Goal: Information Seeking & Learning: Learn about a topic

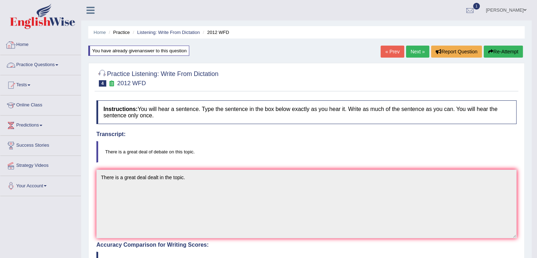
click at [22, 44] on link "Home" at bounding box center [40, 44] width 80 height 18
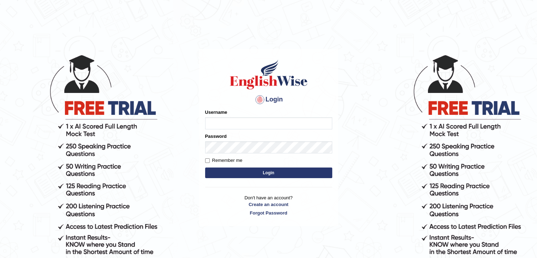
type input "ramsaran15"
click at [244, 174] on button "Login" at bounding box center [268, 172] width 127 height 11
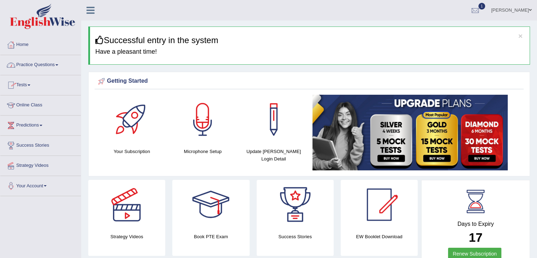
click at [58, 64] on span at bounding box center [56, 64] width 3 height 1
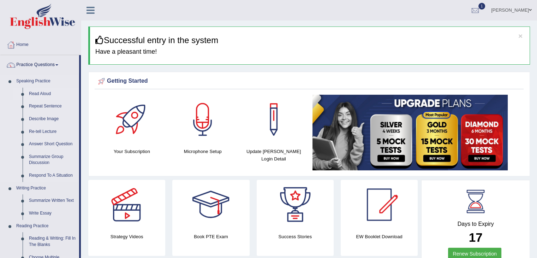
click at [44, 92] on link "Read Aloud" at bounding box center [52, 94] width 53 height 13
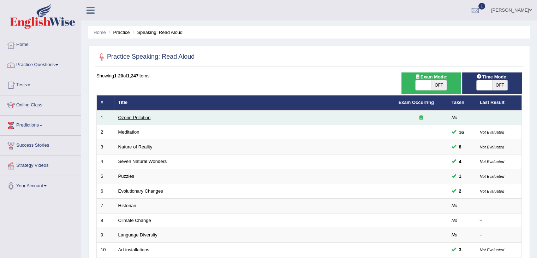
click at [140, 118] on link "Ozone Pollution" at bounding box center [134, 117] width 32 height 5
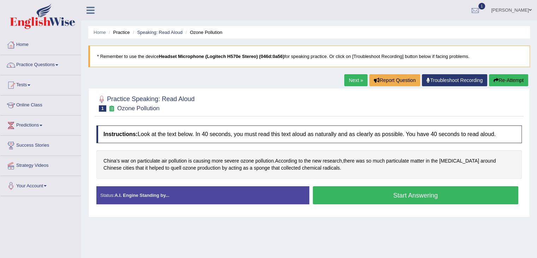
click at [366, 194] on button "Start Answering" at bounding box center [416, 195] width 206 height 18
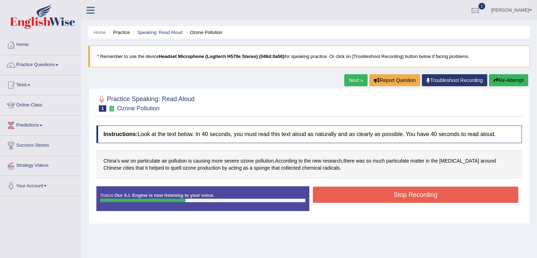
click at [366, 194] on button "Stop Recording" at bounding box center [416, 194] width 206 height 16
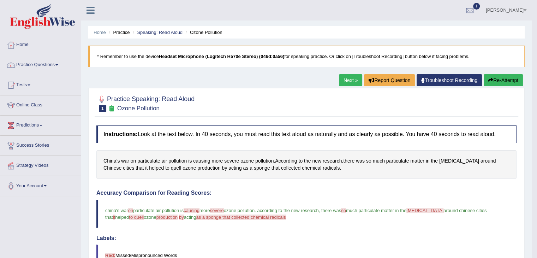
click at [344, 82] on link "Next »" at bounding box center [350, 80] width 23 height 12
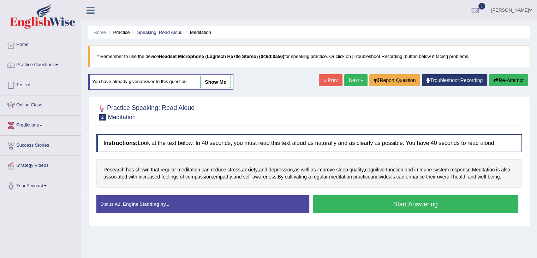
click at [365, 207] on button "Start Answering" at bounding box center [416, 204] width 206 height 18
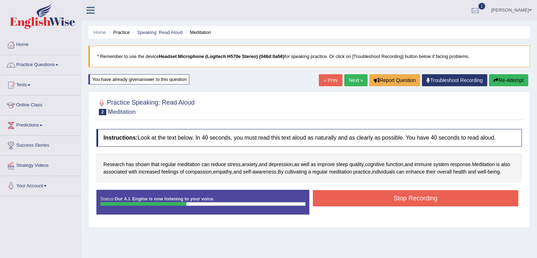
click at [365, 206] on button "Stop Recording" at bounding box center [416, 198] width 206 height 16
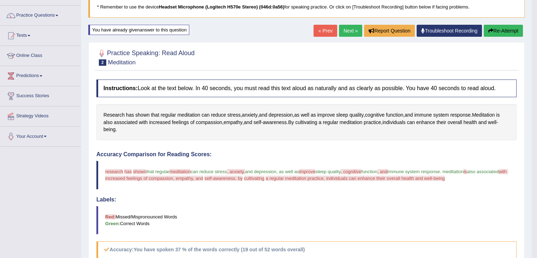
scroll to position [49, 0]
click at [490, 32] on icon "button" at bounding box center [490, 31] width 5 height 5
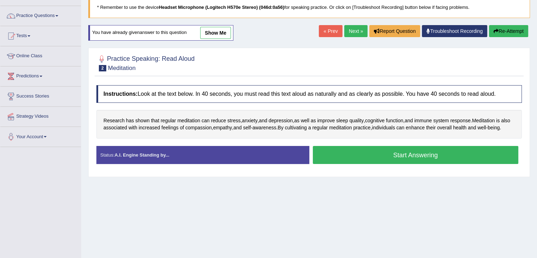
click at [393, 164] on button "Start Answering" at bounding box center [416, 155] width 206 height 18
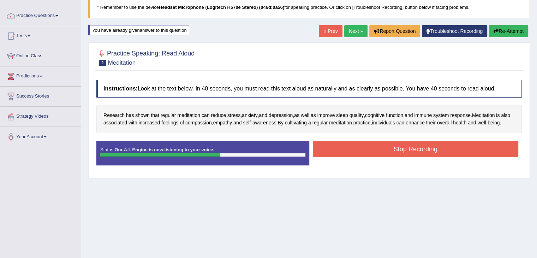
click at [395, 156] on button "Stop Recording" at bounding box center [416, 149] width 206 height 16
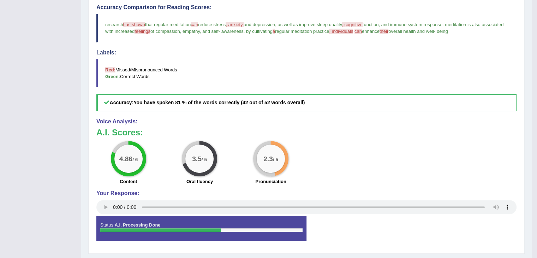
scroll to position [196, 0]
drag, startPoint x: 302, startPoint y: 80, endPoint x: 295, endPoint y: 51, distance: 29.7
drag, startPoint x: 539, startPoint y: 111, endPoint x: 480, endPoint y: 48, distance: 87.2
click at [480, 48] on div "Accuracy Comparison for Reading Scores: research has shown that regular meditat…" at bounding box center [306, 58] width 420 height 107
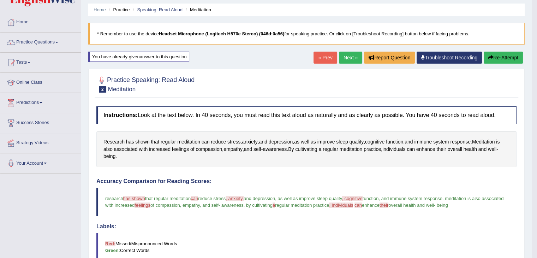
scroll to position [0, 0]
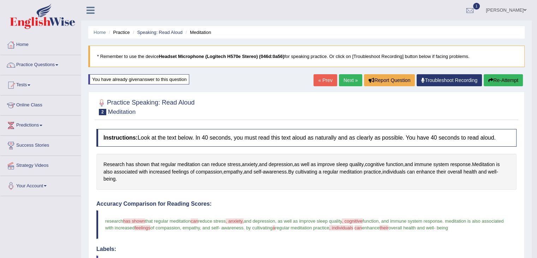
click at [347, 80] on link "Next »" at bounding box center [350, 80] width 23 height 12
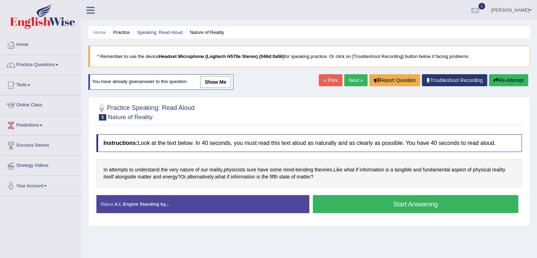
click at [380, 208] on button "Start Answering" at bounding box center [416, 204] width 206 height 18
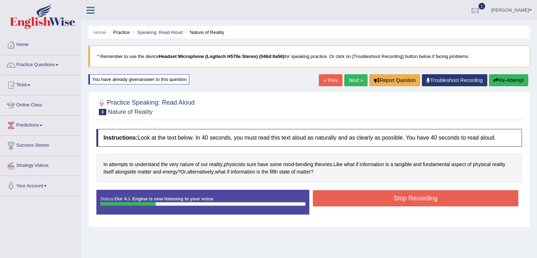
click at [393, 198] on button "Stop Recording" at bounding box center [416, 198] width 206 height 16
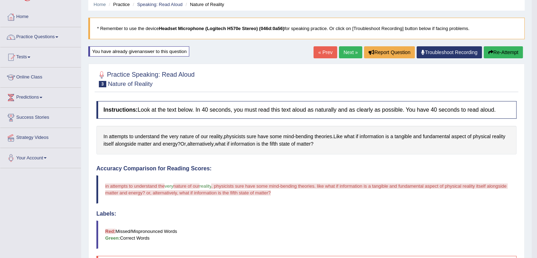
scroll to position [28, 0]
click at [500, 55] on button "Re-Attempt" at bounding box center [503, 53] width 39 height 12
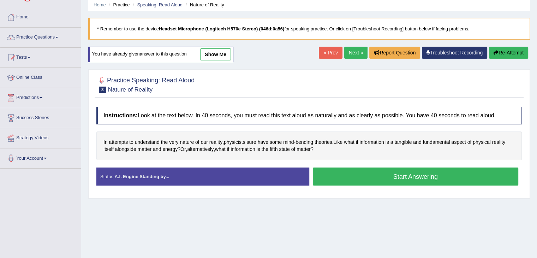
click at [357, 179] on button "Start Answering" at bounding box center [416, 176] width 206 height 18
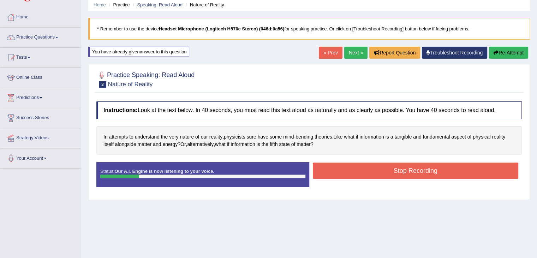
click at [391, 170] on button "Stop Recording" at bounding box center [416, 170] width 206 height 16
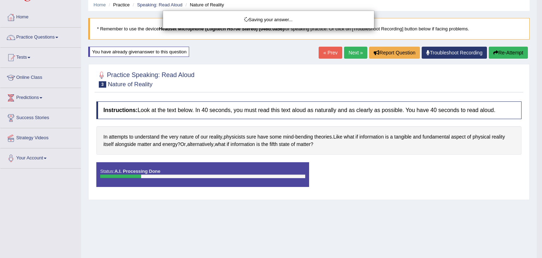
click at [501, 51] on div "Saving your answer..." at bounding box center [271, 129] width 542 height 258
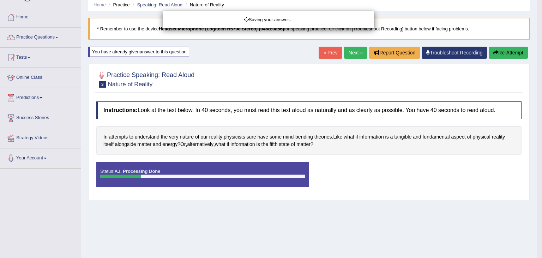
click at [501, 51] on div "Saving your answer..." at bounding box center [271, 129] width 542 height 258
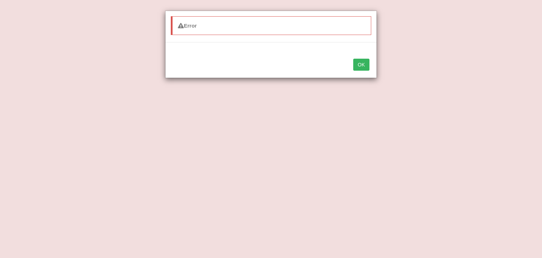
click at [361, 62] on button "OK" at bounding box center [361, 65] width 16 height 12
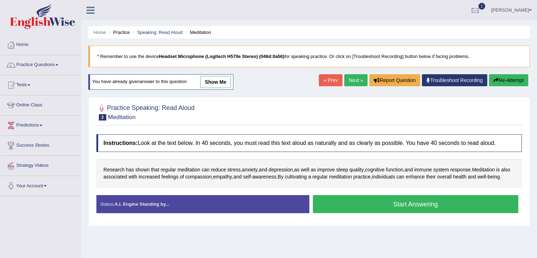
drag, startPoint x: 0, startPoint y: 0, endPoint x: 264, endPoint y: 106, distance: 284.3
click at [264, 106] on div at bounding box center [308, 112] width 425 height 22
click at [353, 77] on link "Next »" at bounding box center [355, 80] width 23 height 12
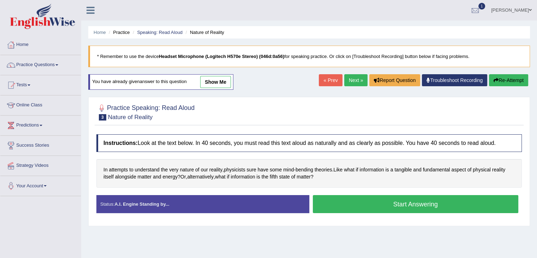
click at [438, 78] on link "Troubleshoot Recording" at bounding box center [454, 80] width 65 height 12
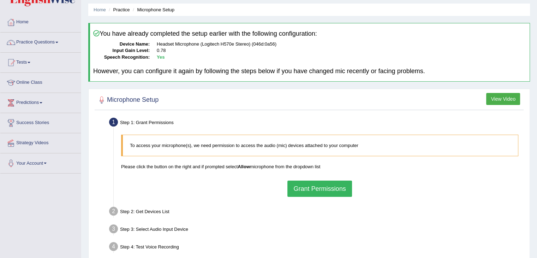
scroll to position [23, 0]
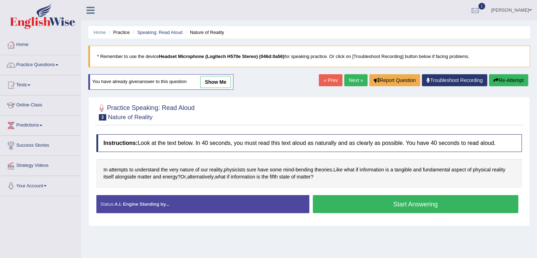
click at [380, 203] on button "Start Answering" at bounding box center [416, 204] width 206 height 18
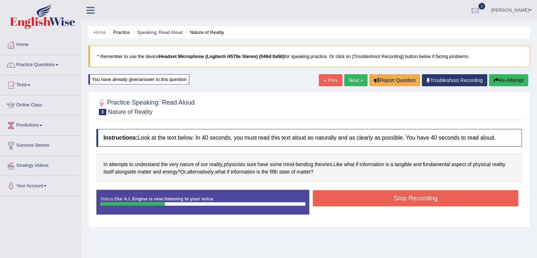
click at [380, 200] on button "Stop Recording" at bounding box center [416, 198] width 206 height 16
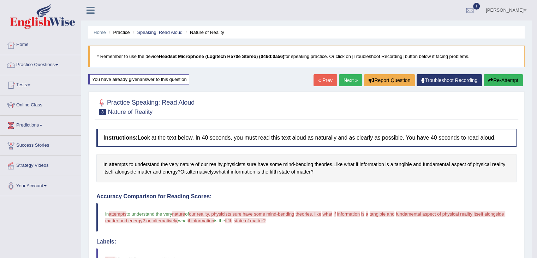
scroll to position [41, 0]
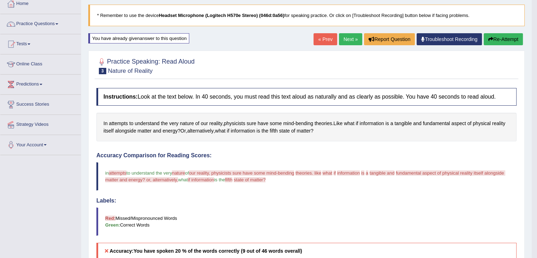
click at [495, 37] on button "Re-Attempt" at bounding box center [503, 39] width 39 height 12
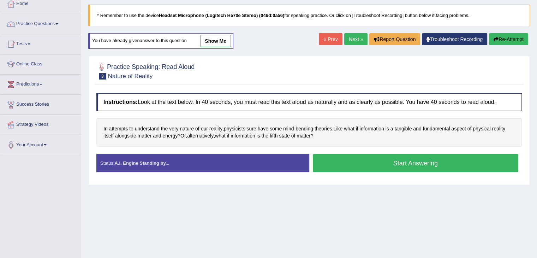
click at [413, 161] on button "Start Answering" at bounding box center [416, 163] width 206 height 18
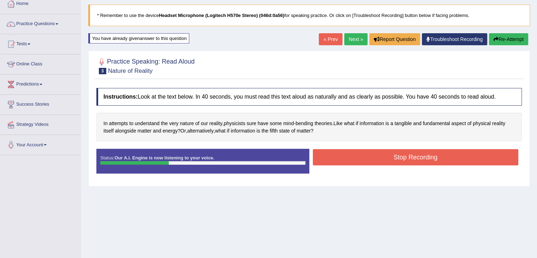
click at [413, 161] on button "Stop Recording" at bounding box center [416, 157] width 206 height 16
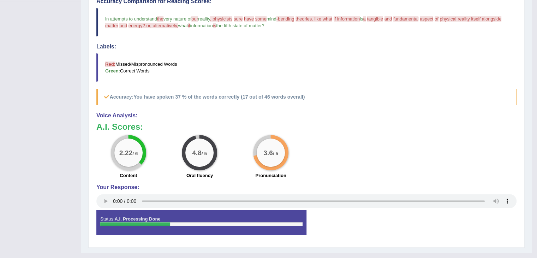
scroll to position [66, 0]
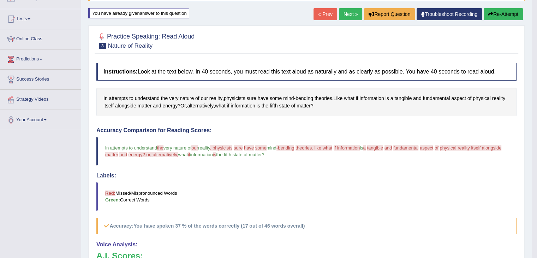
click at [500, 14] on button "Re-Attempt" at bounding box center [503, 14] width 39 height 12
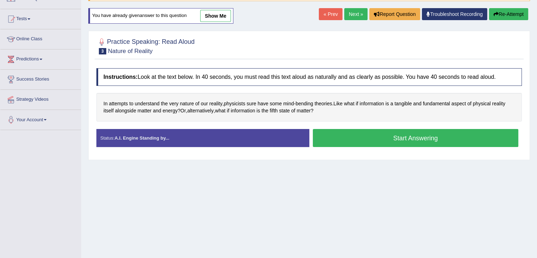
click at [405, 136] on button "Start Answering" at bounding box center [416, 138] width 206 height 18
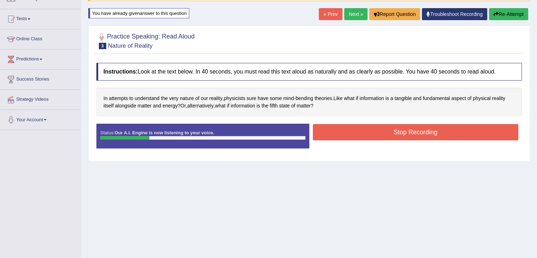
click at [405, 136] on button "Stop Recording" at bounding box center [416, 132] width 206 height 16
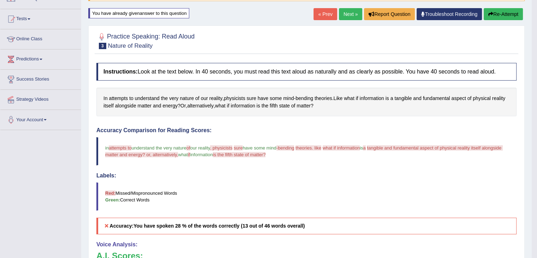
drag, startPoint x: 432, startPoint y: 237, endPoint x: 453, endPoint y: 274, distance: 42.7
click at [453, 192] on html "Toggle navigation Home Practice Questions Speaking Practice Read Aloud Repeat S…" at bounding box center [268, 63] width 537 height 258
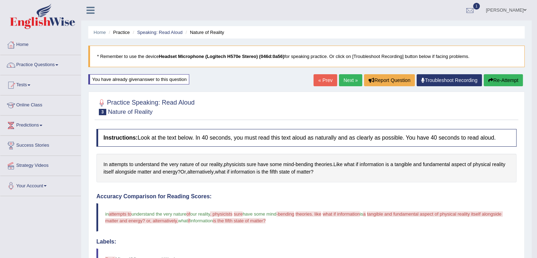
click at [492, 80] on button "Re-Attempt" at bounding box center [503, 80] width 39 height 12
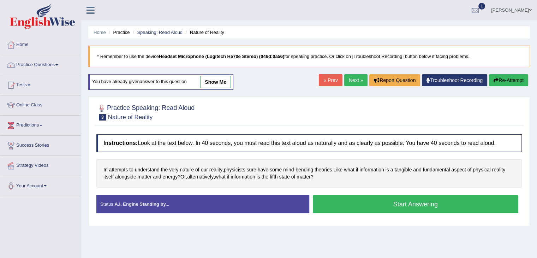
click at [368, 204] on button "Start Answering" at bounding box center [416, 204] width 206 height 18
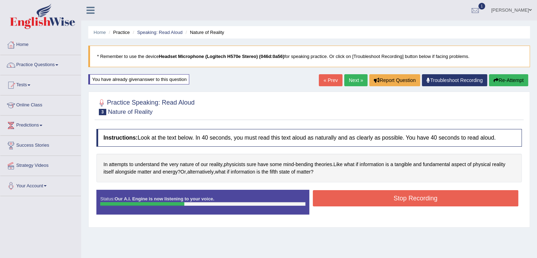
click at [378, 197] on button "Stop Recording" at bounding box center [416, 198] width 206 height 16
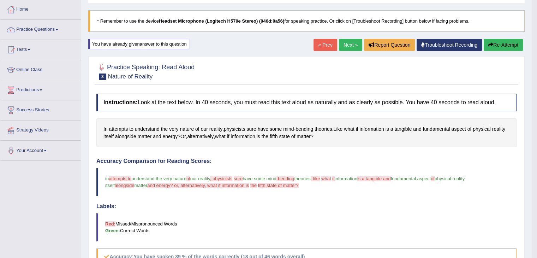
scroll to position [20, 0]
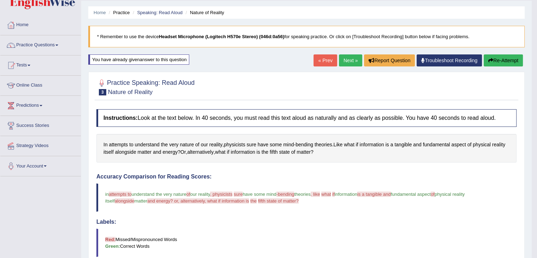
click at [497, 59] on button "Re-Attempt" at bounding box center [503, 60] width 39 height 12
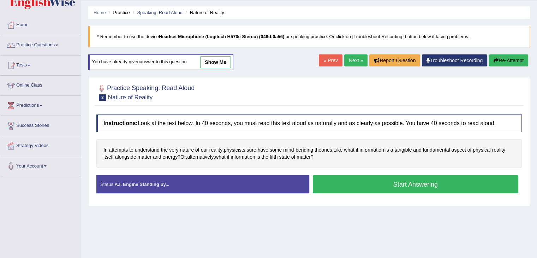
click at [359, 184] on button "Start Answering" at bounding box center [416, 184] width 206 height 18
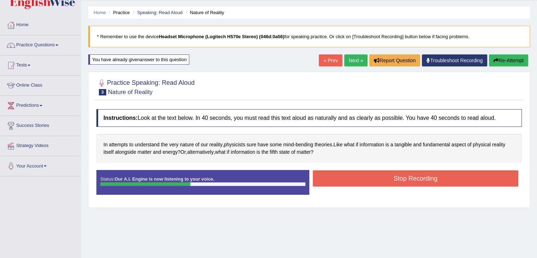
click at [372, 173] on button "Stop Recording" at bounding box center [416, 178] width 206 height 16
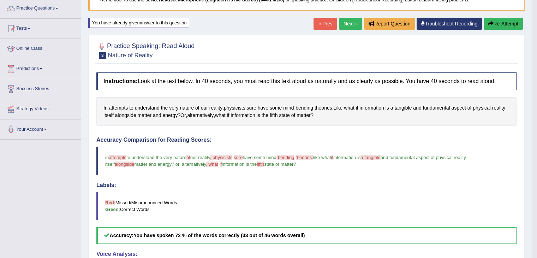
scroll to position [57, 0]
click at [494, 25] on button "Re-Attempt" at bounding box center [503, 23] width 39 height 12
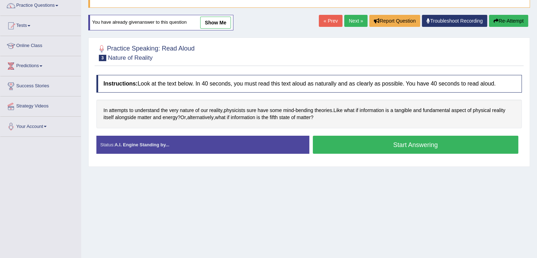
click at [355, 18] on link "Next »" at bounding box center [355, 21] width 23 height 12
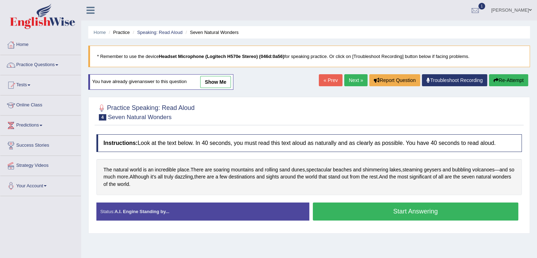
click at [379, 215] on button "Start Answering" at bounding box center [416, 211] width 206 height 18
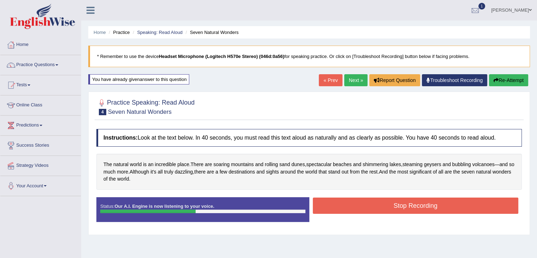
click at [388, 201] on button "Stop Recording" at bounding box center [416, 205] width 206 height 16
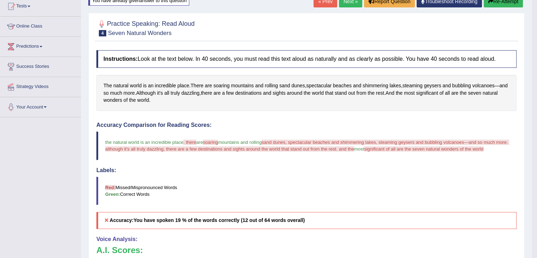
scroll to position [4, 0]
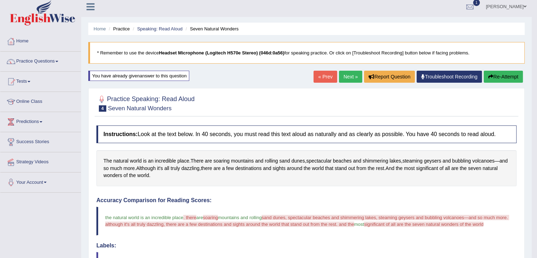
click at [494, 77] on button "Re-Attempt" at bounding box center [503, 77] width 39 height 12
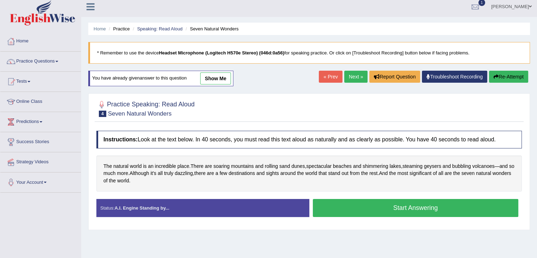
click at [366, 209] on button "Start Answering" at bounding box center [416, 208] width 206 height 18
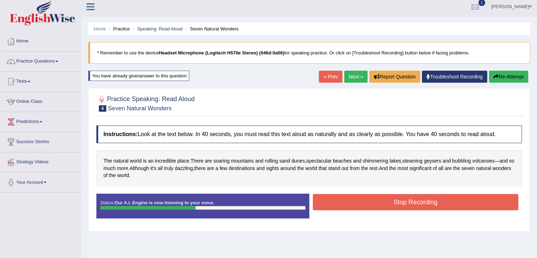
click at [369, 204] on button "Stop Recording" at bounding box center [416, 202] width 206 height 16
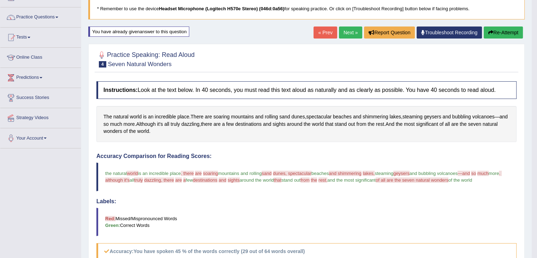
scroll to position [46, 0]
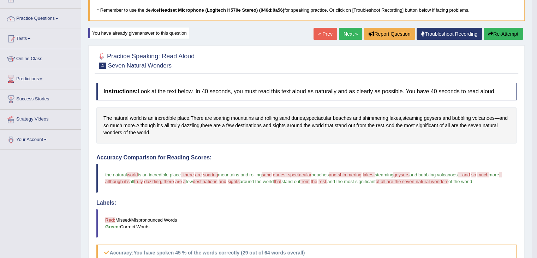
click at [507, 33] on button "Re-Attempt" at bounding box center [503, 34] width 39 height 12
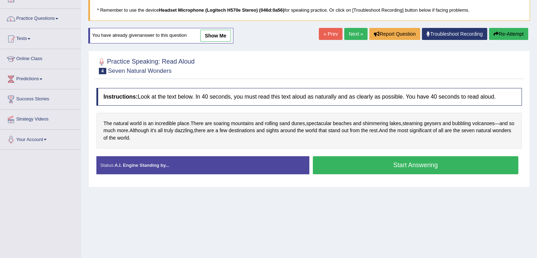
click at [413, 168] on button "Start Answering" at bounding box center [416, 165] width 206 height 18
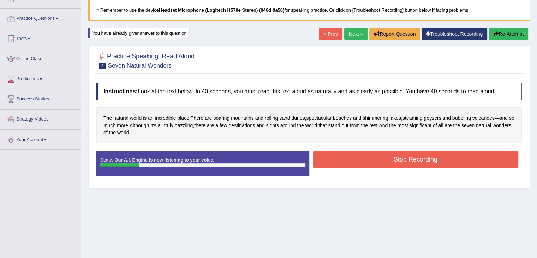
click at [413, 168] on div "Status: Our A.I. Engine is now listening to your voice. Start Answering Stop Re…" at bounding box center [308, 167] width 425 height 32
click at [414, 157] on button "Stop Recording" at bounding box center [416, 159] width 206 height 16
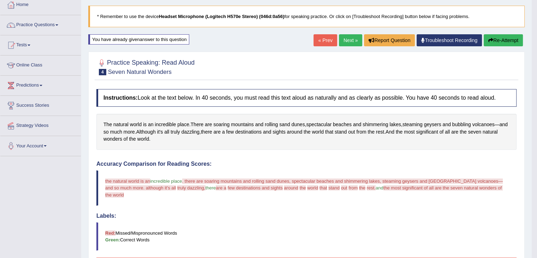
scroll to position [1, 0]
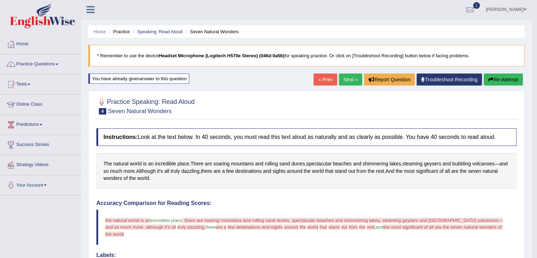
click at [497, 78] on button "Re-Attempt" at bounding box center [503, 79] width 39 height 12
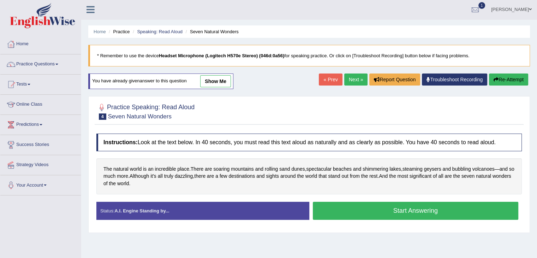
click at [422, 207] on button "Start Answering" at bounding box center [416, 211] width 206 height 18
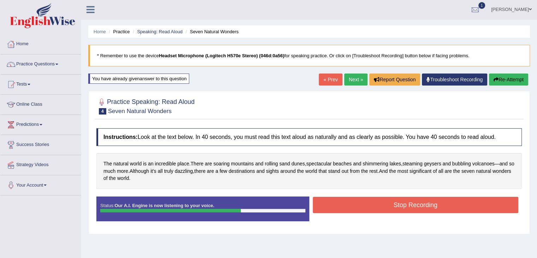
click at [422, 207] on button "Stop Recording" at bounding box center [416, 205] width 206 height 16
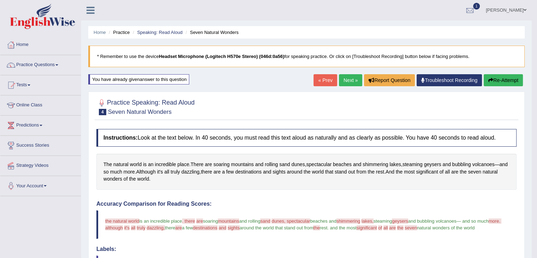
click at [500, 79] on button "Re-Attempt" at bounding box center [503, 80] width 39 height 12
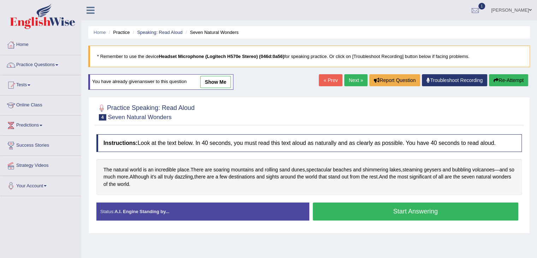
click at [416, 210] on button "Start Answering" at bounding box center [416, 211] width 206 height 18
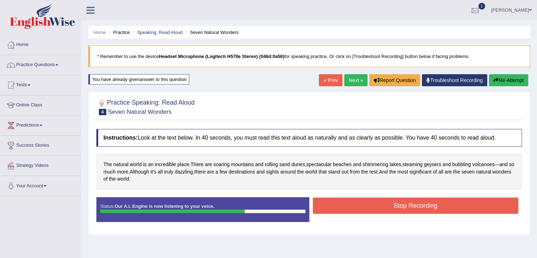
click at [416, 210] on button "Stop Recording" at bounding box center [416, 205] width 206 height 16
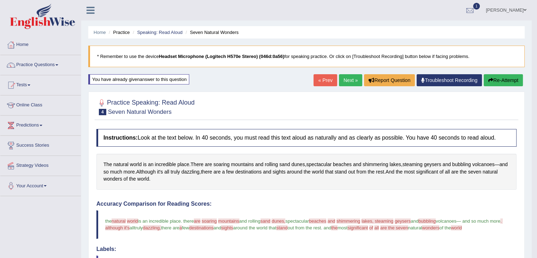
click at [503, 77] on button "Re-Attempt" at bounding box center [503, 80] width 39 height 12
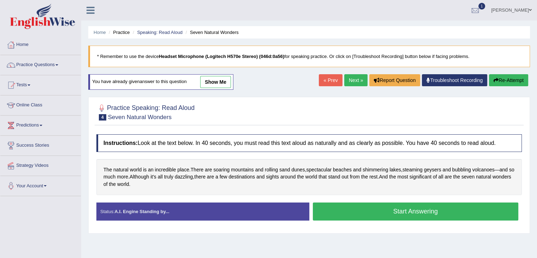
click at [415, 214] on button "Start Answering" at bounding box center [416, 211] width 206 height 18
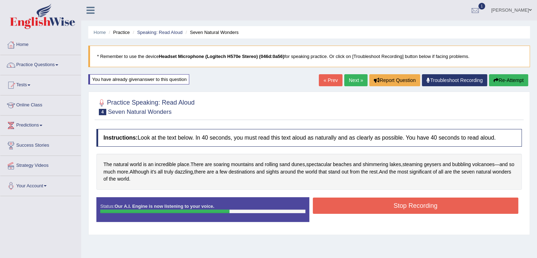
click at [420, 200] on button "Stop Recording" at bounding box center [416, 205] width 206 height 16
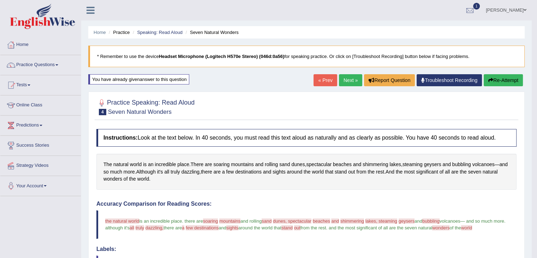
click at [507, 78] on button "Re-Attempt" at bounding box center [503, 80] width 39 height 12
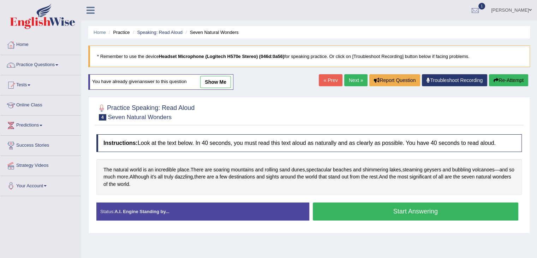
click at [412, 212] on button "Start Answering" at bounding box center [416, 211] width 206 height 18
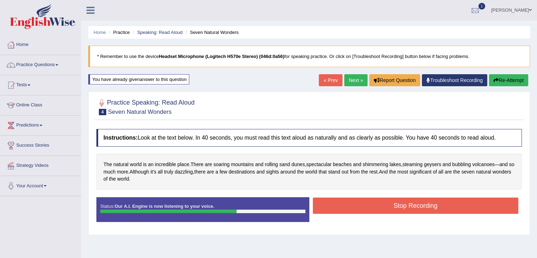
click at [412, 209] on button "Stop Recording" at bounding box center [416, 205] width 206 height 16
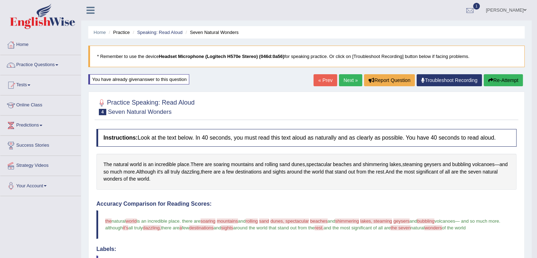
click at [500, 81] on button "Re-Attempt" at bounding box center [503, 80] width 39 height 12
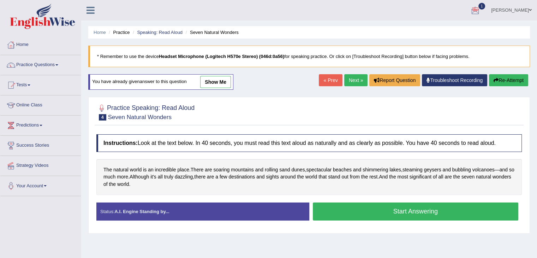
click at [352, 76] on link "Next »" at bounding box center [355, 80] width 23 height 12
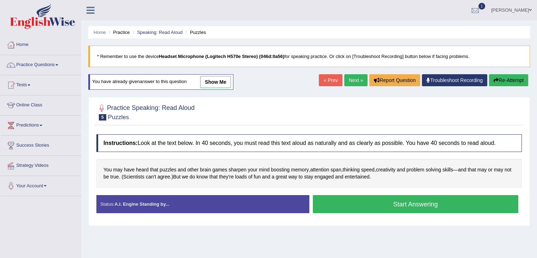
click at [393, 205] on button "Start Answering" at bounding box center [416, 204] width 206 height 18
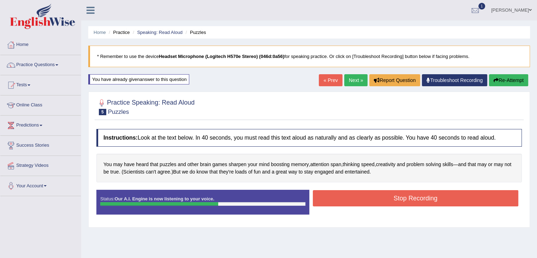
click at [393, 205] on div "Stop Recording" at bounding box center [415, 199] width 213 height 18
click at [394, 199] on button "Stop Recording" at bounding box center [416, 198] width 206 height 16
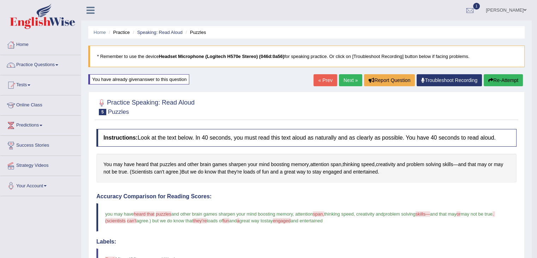
click at [504, 79] on button "Re-Attempt" at bounding box center [503, 80] width 39 height 12
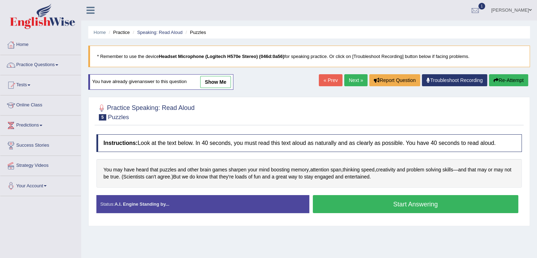
click at [384, 203] on button "Start Answering" at bounding box center [416, 204] width 206 height 18
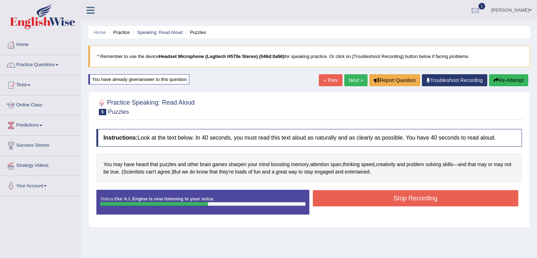
click at [384, 203] on button "Stop Recording" at bounding box center [416, 198] width 206 height 16
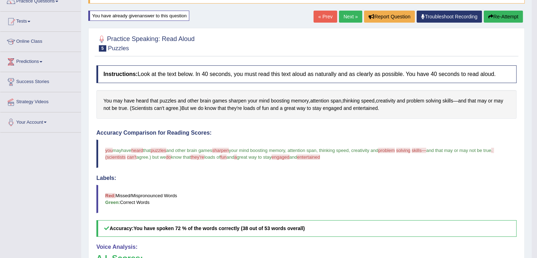
scroll to position [64, 0]
click at [505, 15] on button "Re-Attempt" at bounding box center [503, 17] width 39 height 12
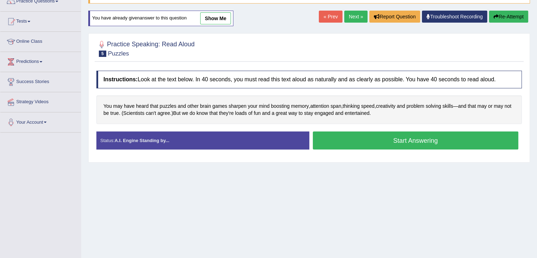
click at [396, 139] on button "Start Answering" at bounding box center [416, 140] width 206 height 18
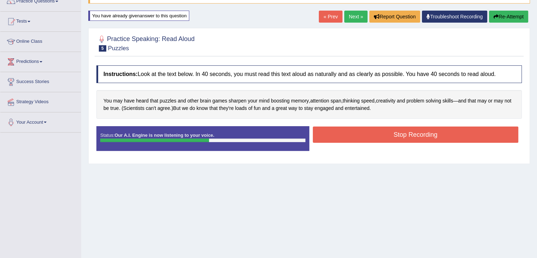
click at [396, 139] on button "Stop Recording" at bounding box center [416, 134] width 206 height 16
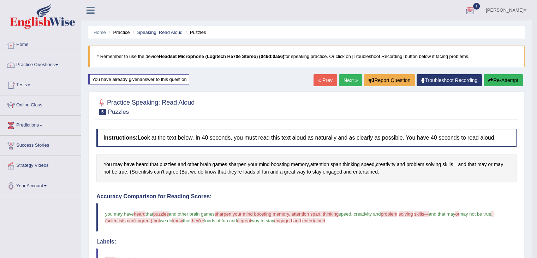
click at [350, 78] on link "Next »" at bounding box center [350, 80] width 23 height 12
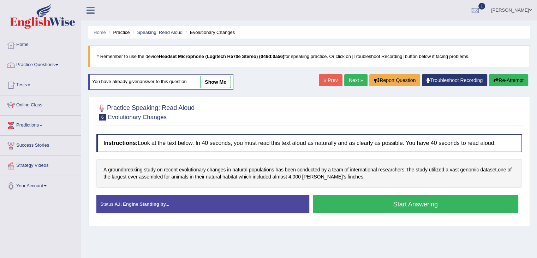
click at [401, 205] on button "Start Answering" at bounding box center [416, 204] width 206 height 18
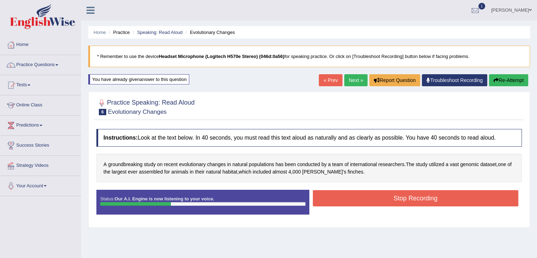
click at [402, 196] on button "Stop Recording" at bounding box center [416, 198] width 206 height 16
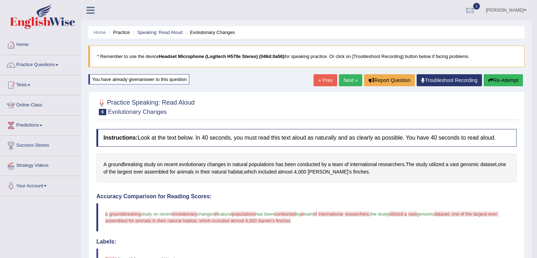
click at [502, 80] on button "Re-Attempt" at bounding box center [503, 80] width 39 height 12
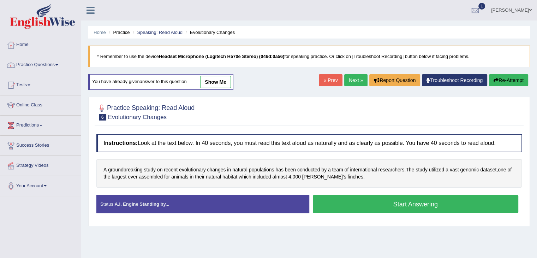
click at [392, 206] on button "Start Answering" at bounding box center [416, 204] width 206 height 18
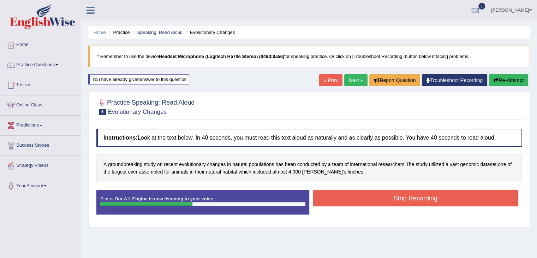
click at [399, 195] on button "Stop Recording" at bounding box center [416, 198] width 206 height 16
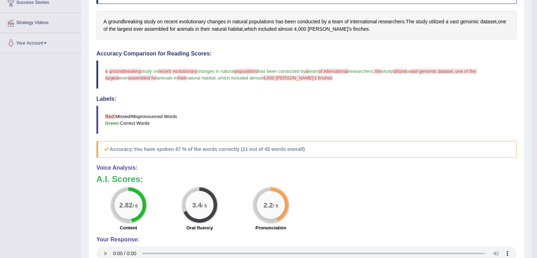
scroll to position [166, 0]
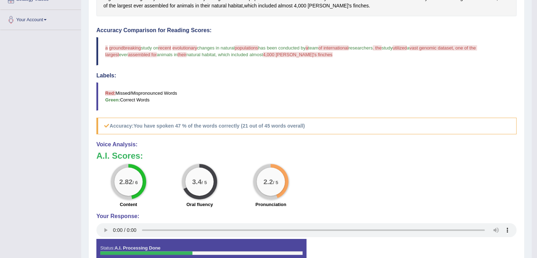
click at [147, 70] on div "Instructions: Look at the text below. In 40 seconds, you must read this text al…" at bounding box center [307, 115] width 424 height 313
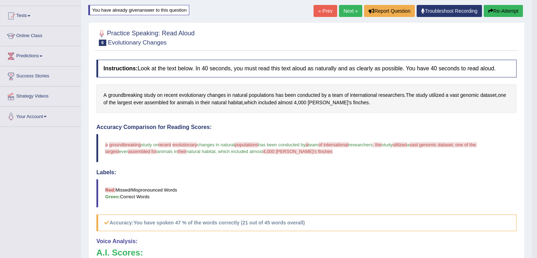
scroll to position [69, 0]
click at [491, 11] on icon "button" at bounding box center [490, 10] width 5 height 5
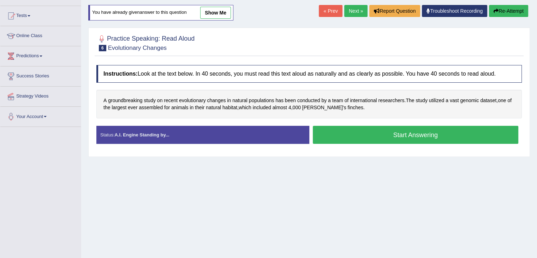
click at [405, 133] on button "Start Answering" at bounding box center [416, 135] width 206 height 18
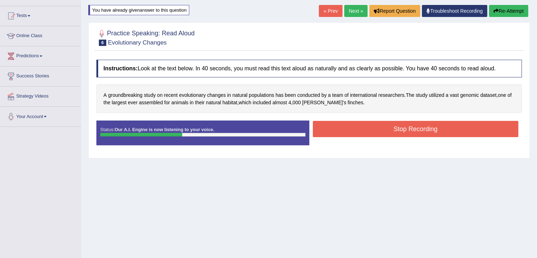
click at [387, 130] on button "Stop Recording" at bounding box center [416, 129] width 206 height 16
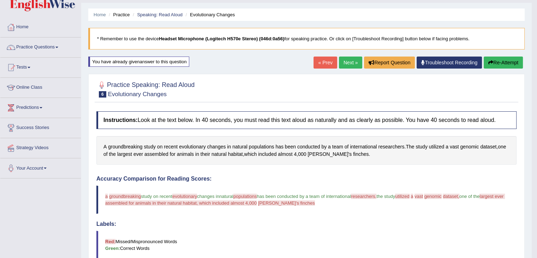
scroll to position [18, 0]
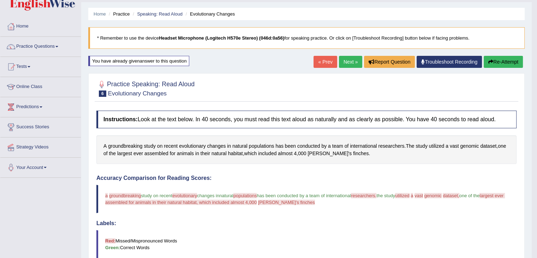
click at [503, 61] on button "Re-Attempt" at bounding box center [503, 62] width 39 height 12
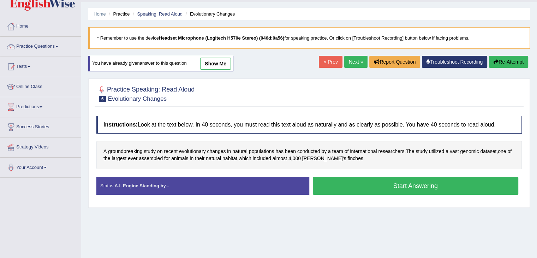
click at [359, 186] on button "Start Answering" at bounding box center [416, 186] width 206 height 18
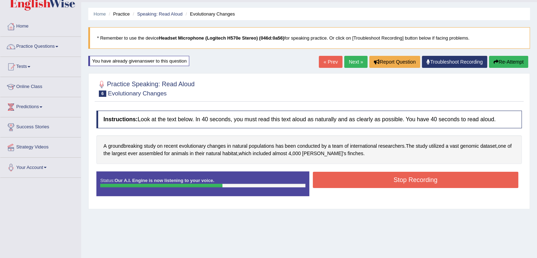
click at [396, 179] on button "Stop Recording" at bounding box center [416, 180] width 206 height 16
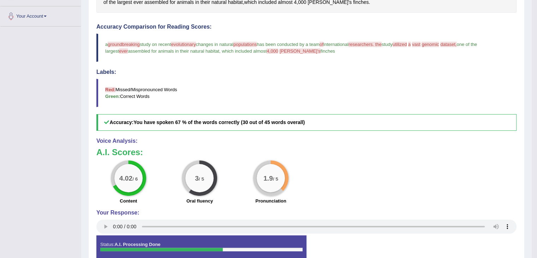
scroll to position [170, 0]
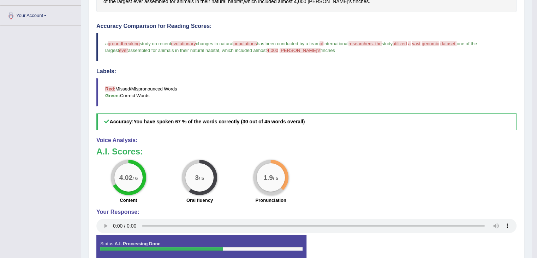
click at [396, 179] on div "4.02 / 6 Content 3 / 5 Oral fluency 1.9 / 5 Pronunciation" at bounding box center [306, 183] width 427 height 46
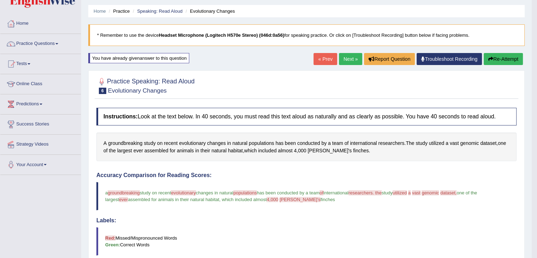
scroll to position [0, 0]
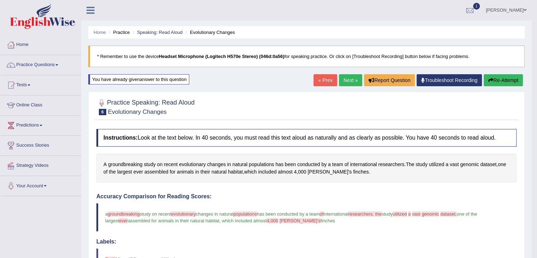
click at [501, 81] on button "Re-Attempt" at bounding box center [503, 80] width 39 height 12
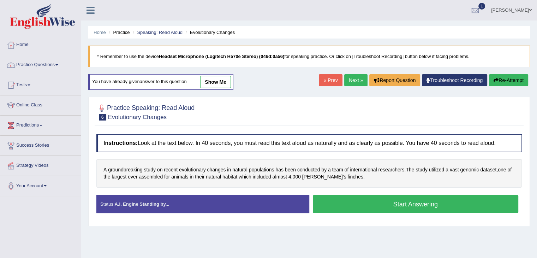
click at [424, 201] on button "Start Answering" at bounding box center [416, 204] width 206 height 18
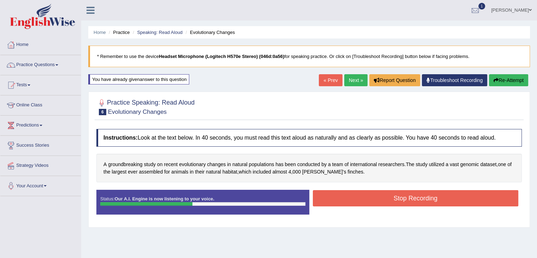
click at [429, 197] on button "Stop Recording" at bounding box center [416, 198] width 206 height 16
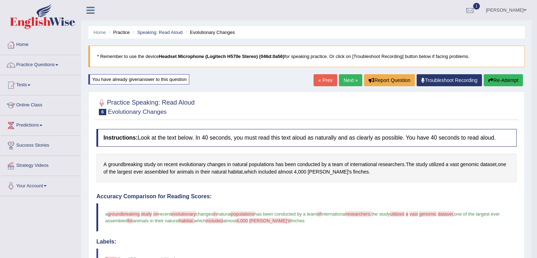
click at [343, 78] on link "Next »" at bounding box center [350, 80] width 23 height 12
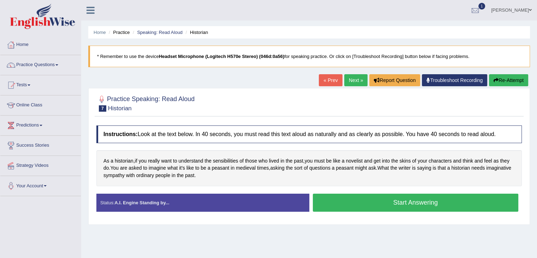
click at [402, 203] on button "Start Answering" at bounding box center [416, 202] width 206 height 18
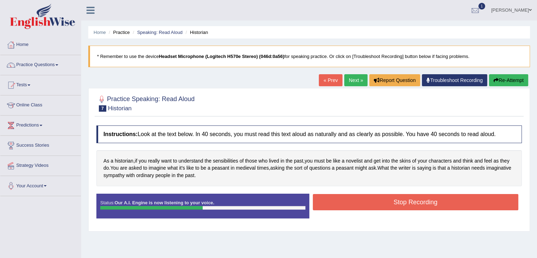
click at [403, 201] on button "Stop Recording" at bounding box center [416, 202] width 206 height 16
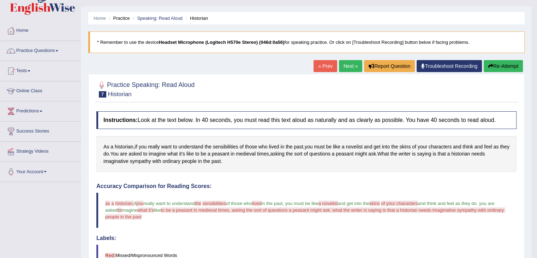
scroll to position [12, 0]
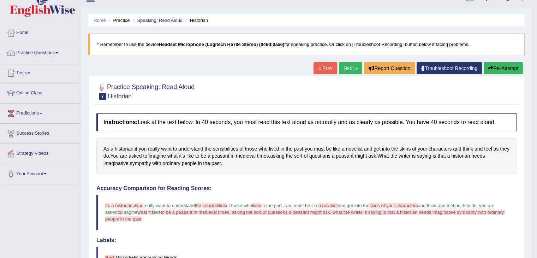
click at [498, 69] on button "Re-Attempt" at bounding box center [503, 68] width 39 height 12
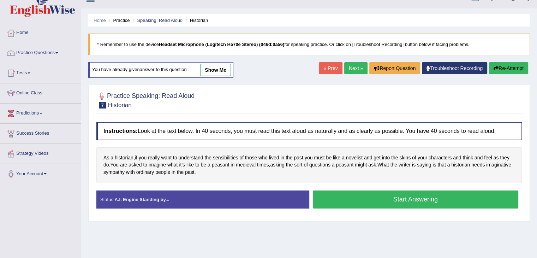
click at [364, 198] on button "Start Answering" at bounding box center [416, 199] width 206 height 18
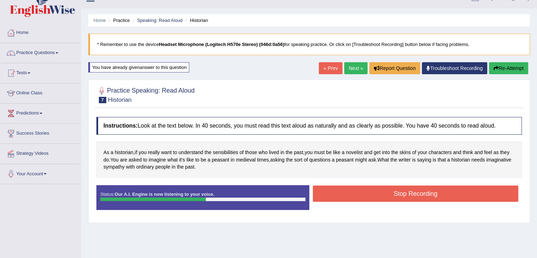
click at [373, 195] on button "Stop Recording" at bounding box center [416, 193] width 206 height 16
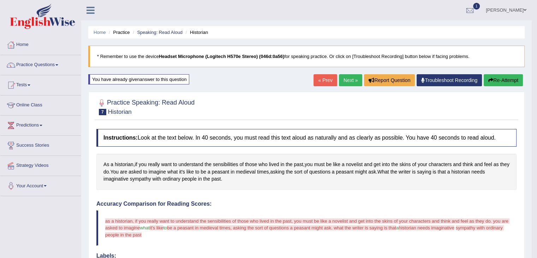
click at [489, 79] on icon "button" at bounding box center [490, 80] width 5 height 5
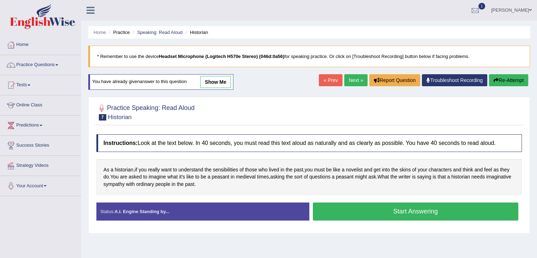
click at [346, 209] on button "Start Answering" at bounding box center [416, 211] width 206 height 18
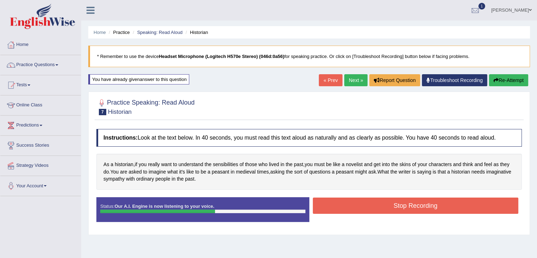
click at [369, 205] on button "Stop Recording" at bounding box center [416, 205] width 206 height 16
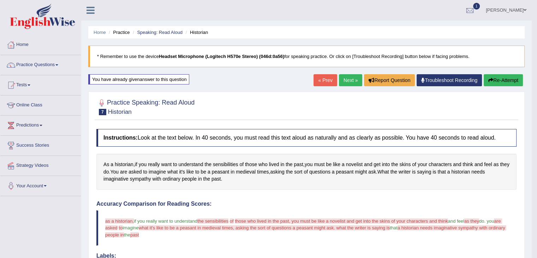
click at [497, 82] on button "Re-Attempt" at bounding box center [503, 80] width 39 height 12
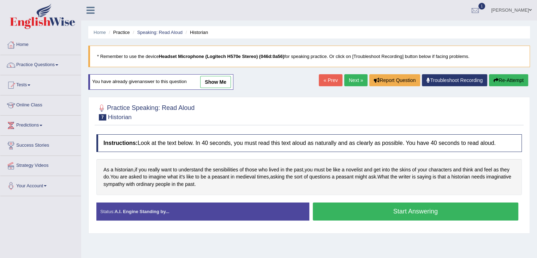
click at [410, 212] on button "Start Answering" at bounding box center [416, 211] width 206 height 18
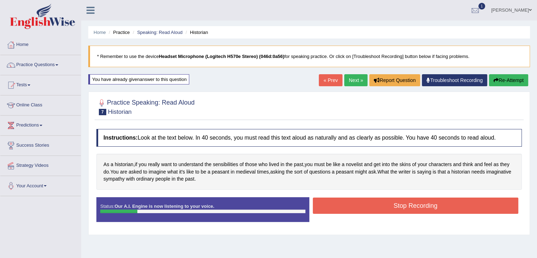
click at [410, 212] on div "Stop Recording" at bounding box center [415, 206] width 213 height 18
click at [410, 204] on button "Stop Recording" at bounding box center [416, 205] width 206 height 16
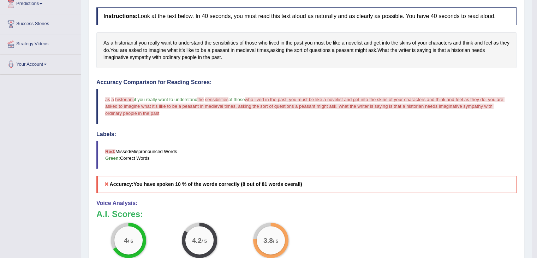
scroll to position [121, 0]
click at [447, 115] on blockquote "as i a say historian, history and if you really want to understand the that sen…" at bounding box center [306, 106] width 420 height 35
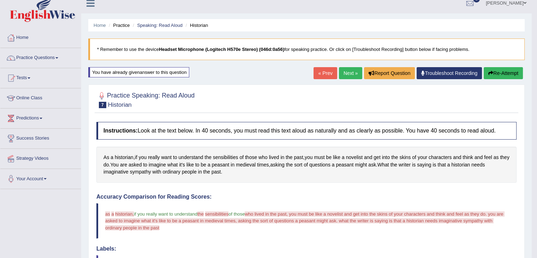
scroll to position [7, 0]
click at [499, 72] on button "Re-Attempt" at bounding box center [503, 73] width 39 height 12
